Goal: Transaction & Acquisition: Purchase product/service

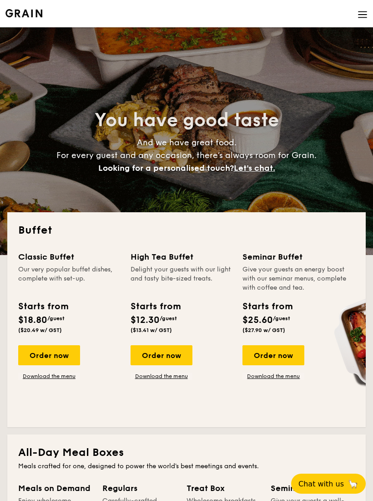
select select
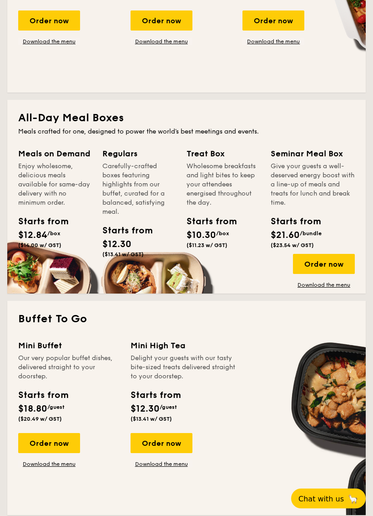
scroll to position [337, 0]
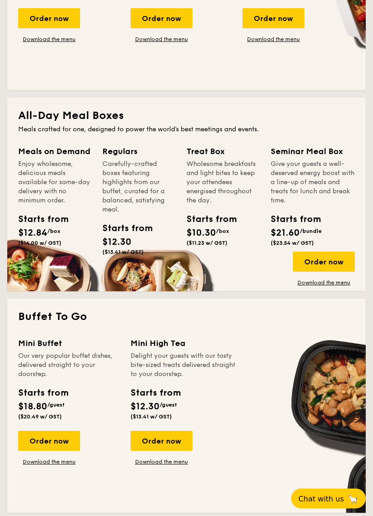
click at [329, 259] on div "Order now" at bounding box center [324, 262] width 62 height 20
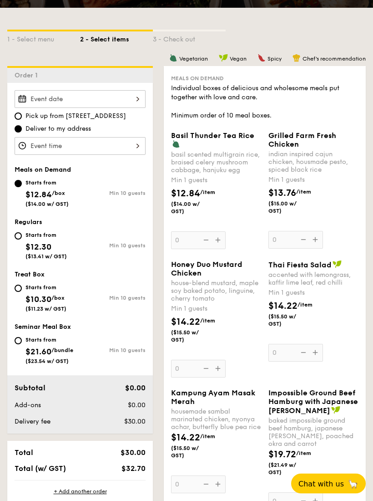
scroll to position [174, 0]
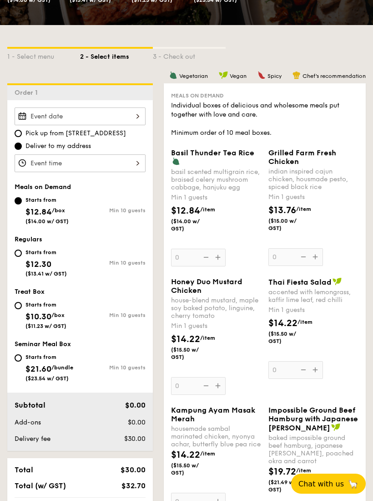
click at [219, 266] on div "Basil Thunder Tea [PERSON_NAME] scented multigrain rice, braised celery mushroo…" at bounding box center [216, 207] width 90 height 118
click at [219, 266] on input "0" at bounding box center [198, 258] width 55 height 18
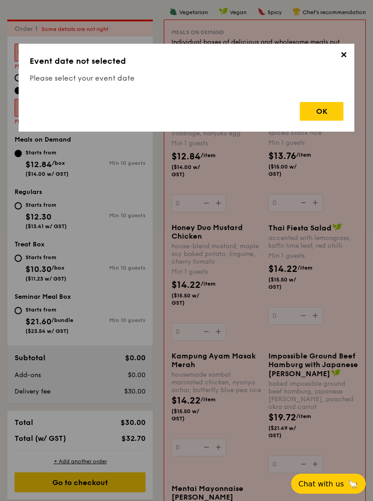
scroll to position [243, 0]
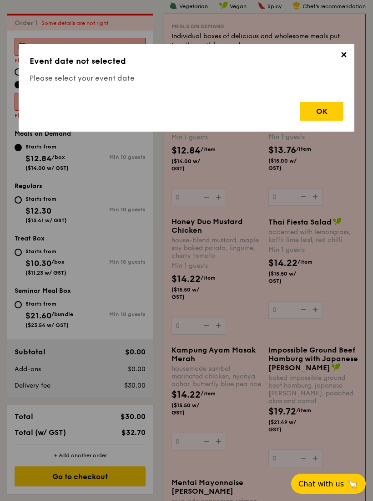
click at [335, 107] on div "OK" at bounding box center [322, 111] width 44 height 19
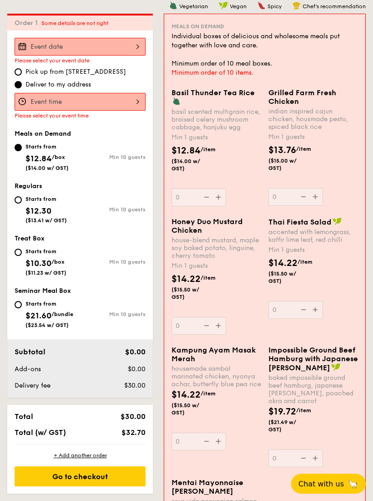
click at [318, 110] on div "indian inspired cajun chicken, housmade pesto, spiced black rice" at bounding box center [314, 118] width 90 height 23
click at [318, 188] on input "0" at bounding box center [296, 197] width 55 height 18
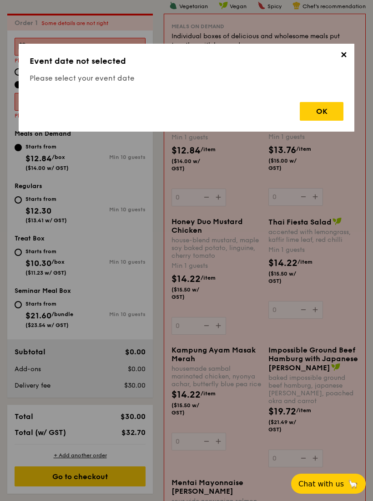
click at [340, 59] on span "✕" at bounding box center [343, 56] width 13 height 13
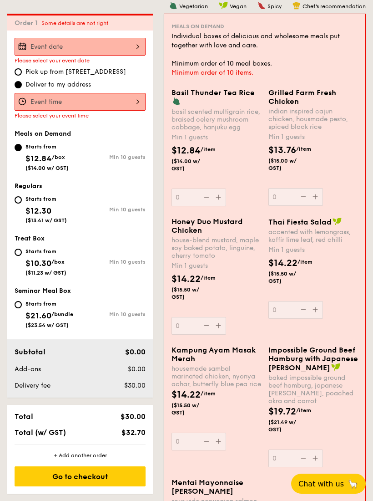
click at [131, 52] on div at bounding box center [80, 47] width 131 height 18
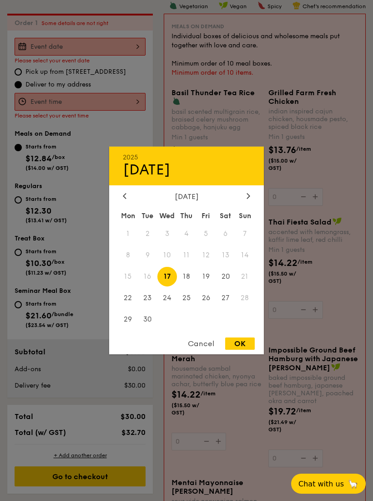
click at [147, 298] on span "23" at bounding box center [148, 298] width 20 height 20
click at [151, 275] on span "16" at bounding box center [148, 277] width 20 height 20
click at [206, 342] on div "Cancel" at bounding box center [201, 343] width 45 height 12
